Goal: Navigation & Orientation: Find specific page/section

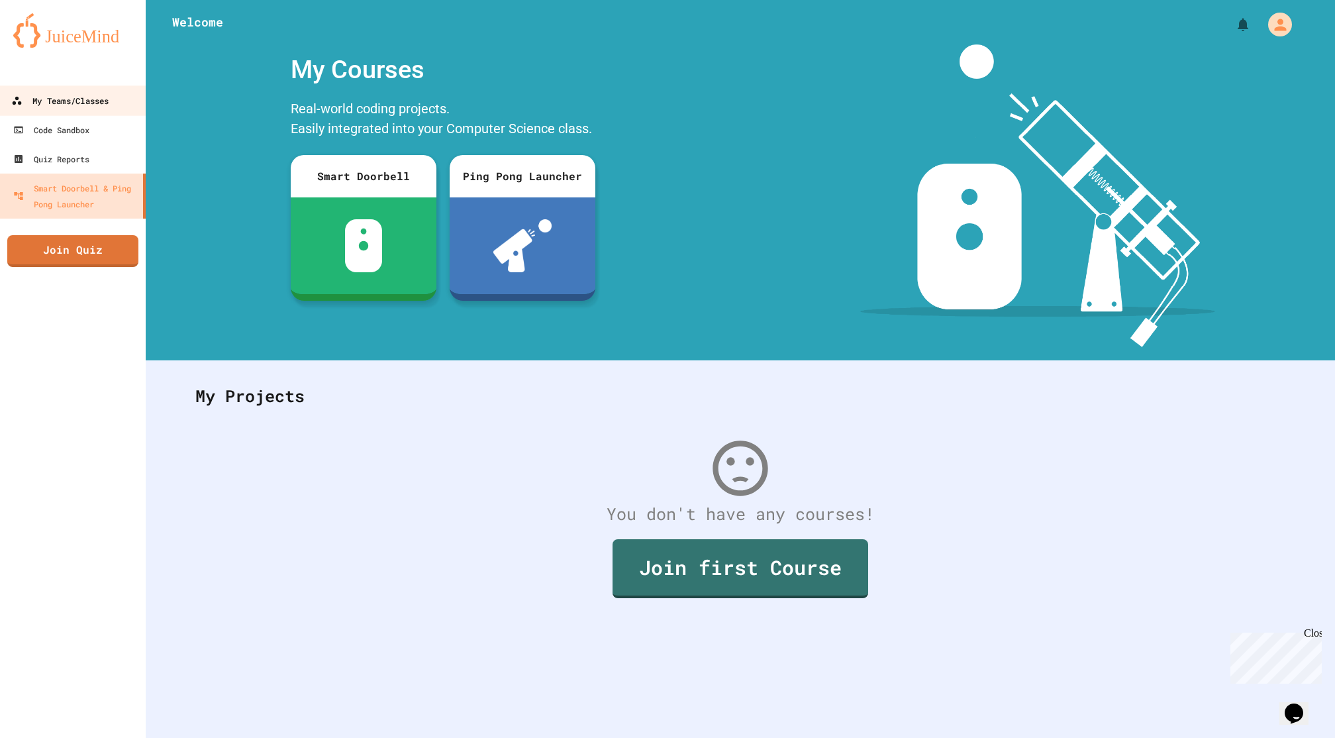
click at [62, 107] on div "My Teams/Classes" at bounding box center [59, 101] width 97 height 17
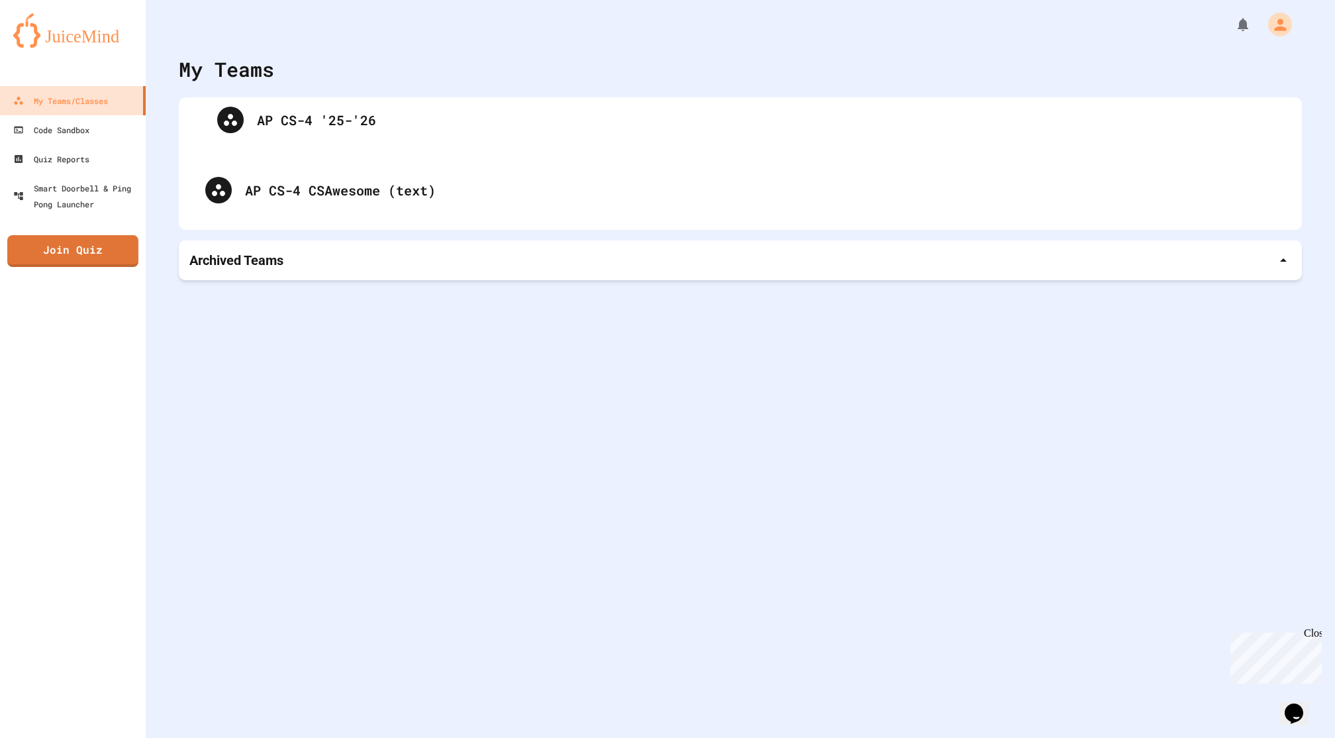
drag, startPoint x: 282, startPoint y: 140, endPoint x: 295, endPoint y: 121, distance: 24.3
click at [295, 121] on div "AP CS-4 '25-'26 AP CS-4 CSAwesome (text)" at bounding box center [740, 164] width 1097 height 106
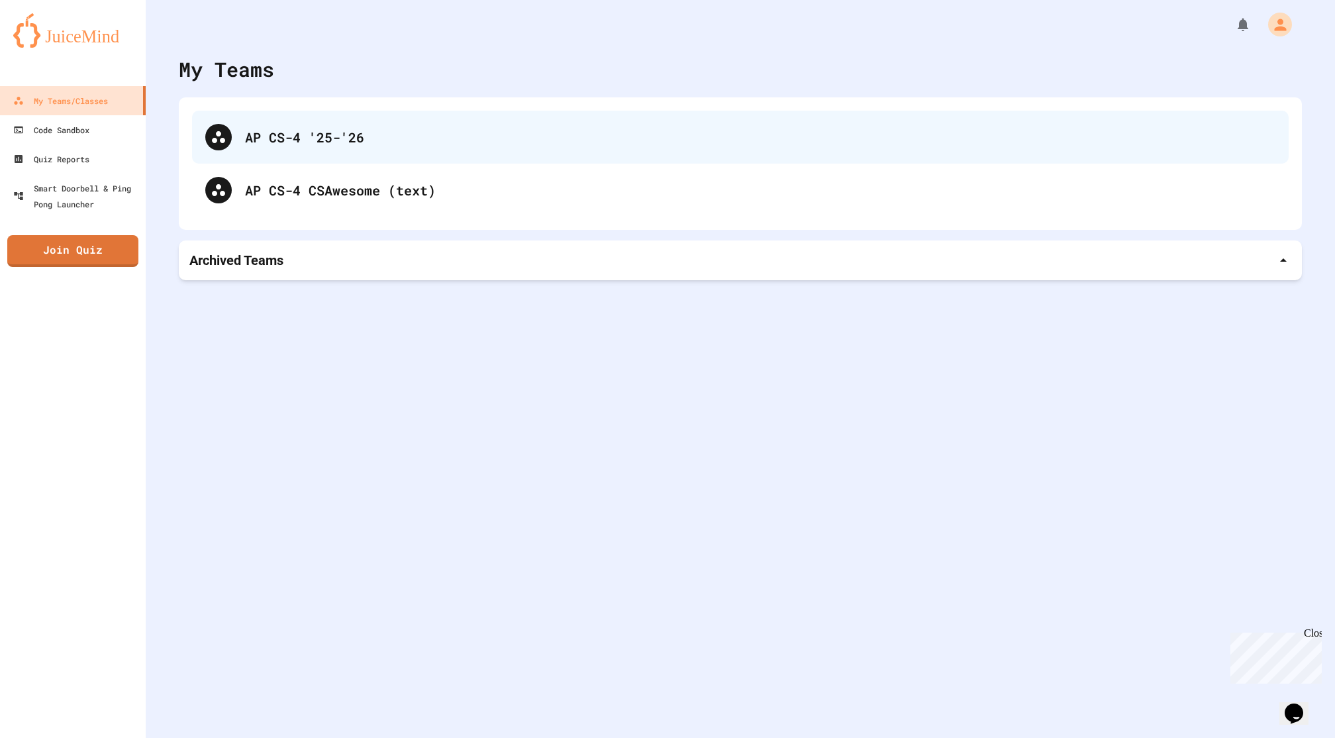
click at [322, 133] on div "AP CS-4 '25-'26" at bounding box center [760, 137] width 1031 height 20
